Goal: Information Seeking & Learning: Learn about a topic

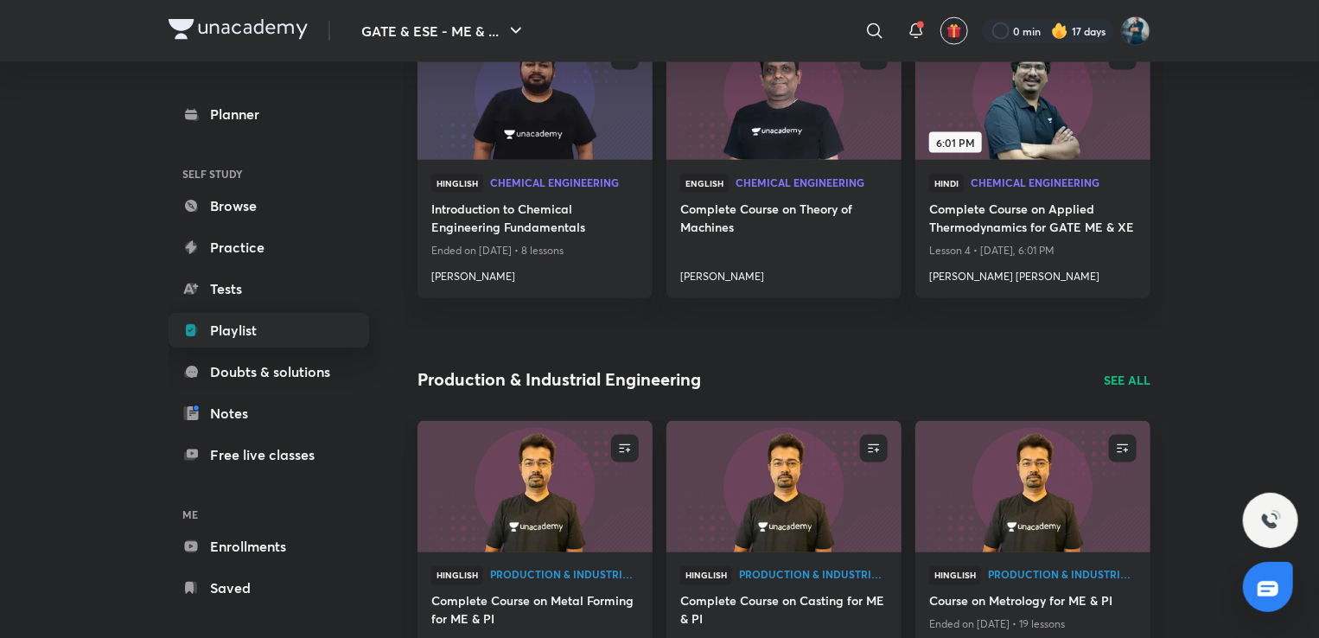
click at [287, 324] on link "Playlist" at bounding box center [269, 330] width 201 height 35
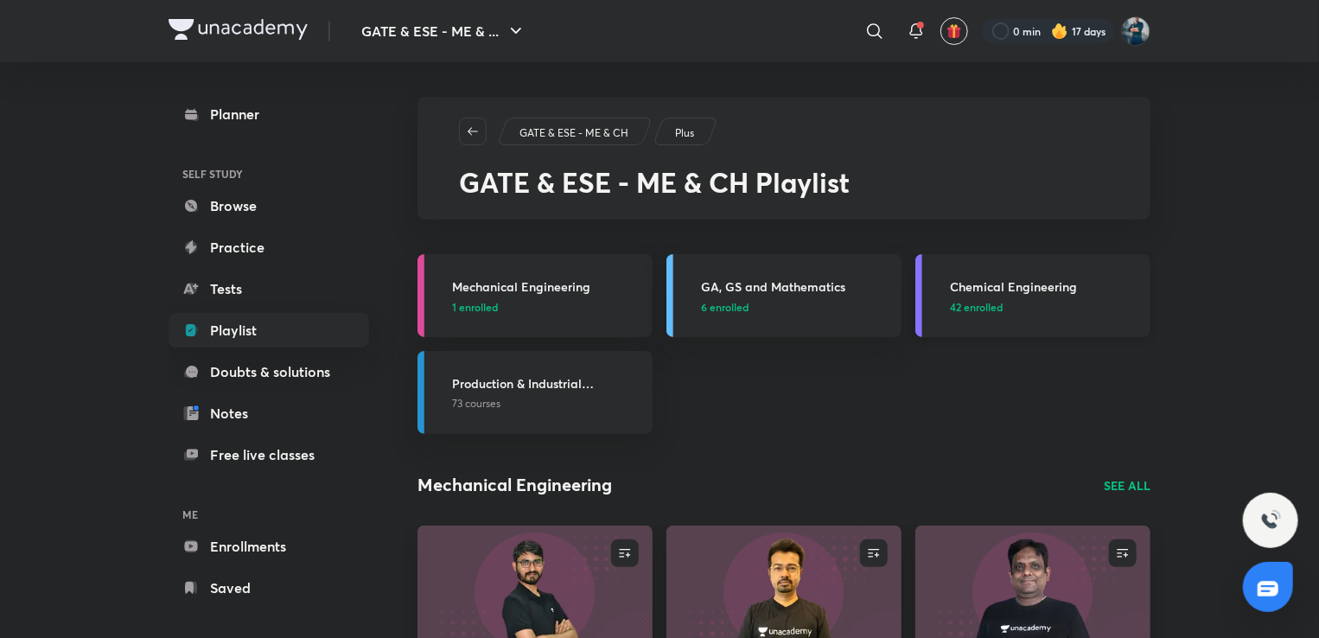
click at [986, 281] on h3 "Chemical Engineering" at bounding box center [1045, 286] width 190 height 18
